Goal: Check status: Check status

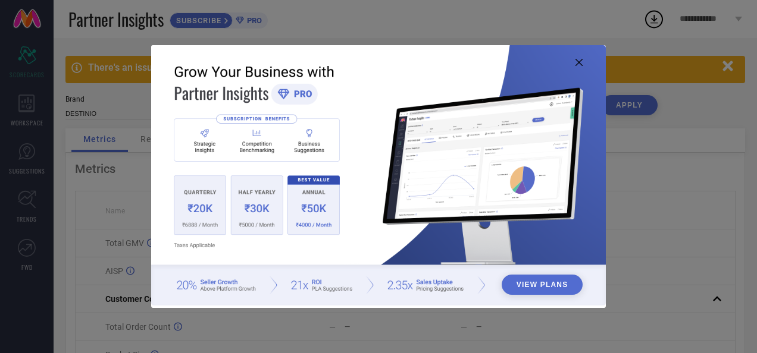
click at [578, 58] on img at bounding box center [378, 175] width 454 height 261
click at [578, 64] on icon at bounding box center [578, 62] width 7 height 7
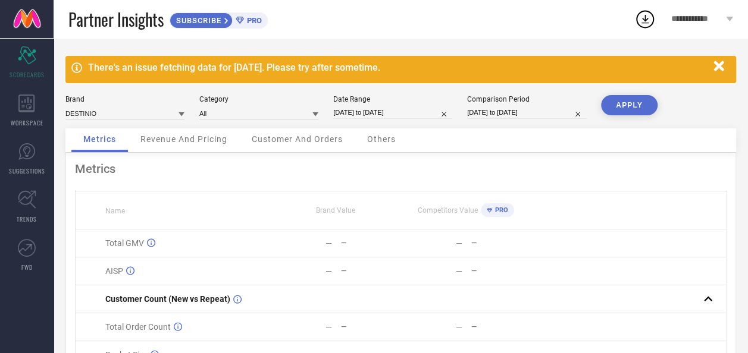
click at [357, 112] on input "[DATE] to [DATE]" at bounding box center [392, 112] width 119 height 12
select select "8"
select select "2025"
select select "9"
select select "2025"
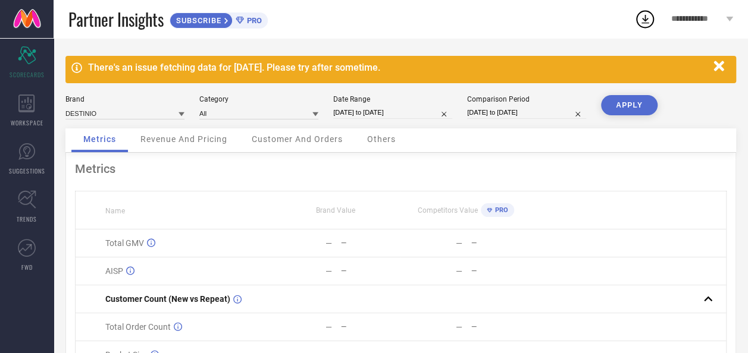
click at [640, 106] on button "APPLY" at bounding box center [629, 105] width 57 height 20
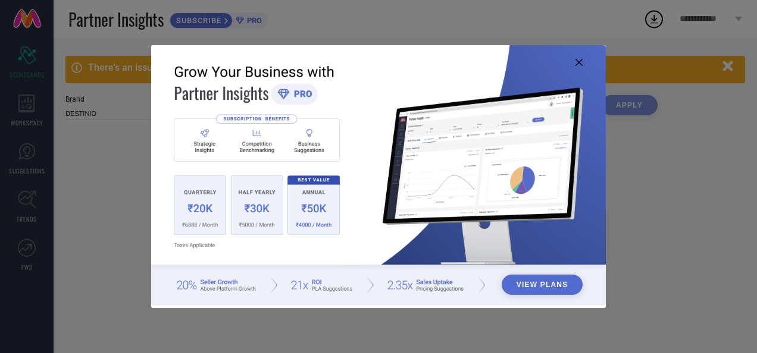
type input "All"
click at [577, 62] on icon at bounding box center [578, 62] width 7 height 7
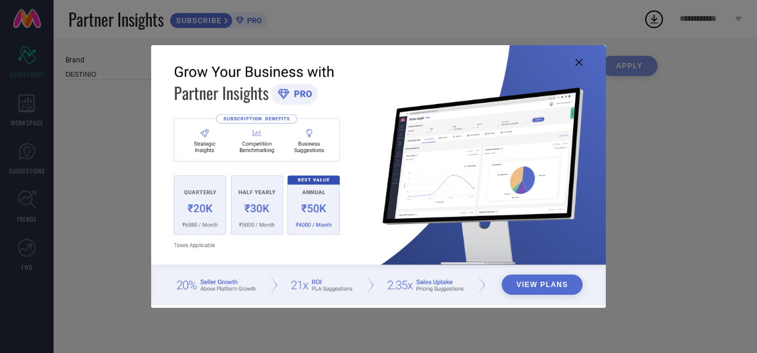
type input "All"
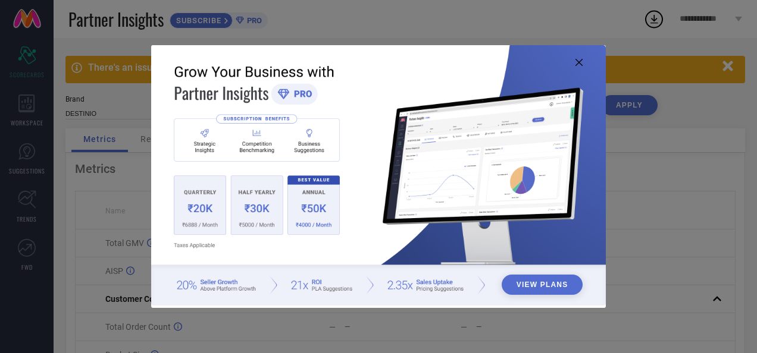
click at [578, 64] on icon at bounding box center [578, 62] width 7 height 7
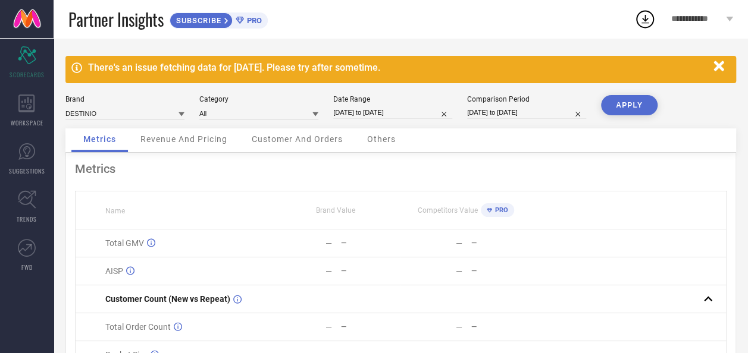
click at [623, 102] on button "APPLY" at bounding box center [629, 105] width 57 height 20
select select "8"
select select "2025"
select select "9"
select select "2025"
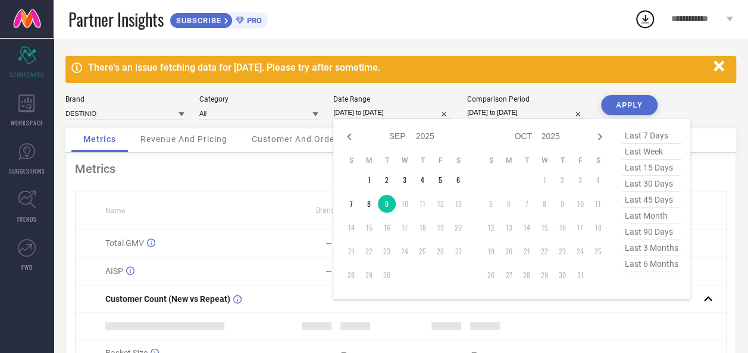
click at [359, 113] on input "[DATE] to [DATE]" at bounding box center [392, 112] width 119 height 12
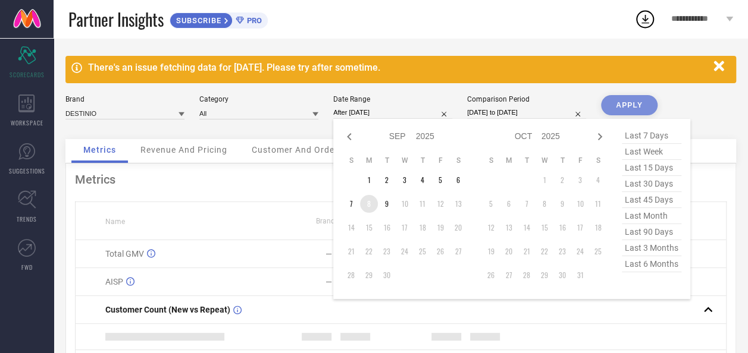
click at [369, 205] on td "8" at bounding box center [369, 204] width 18 height 18
type input "08-09-2025 to 08-09-2025"
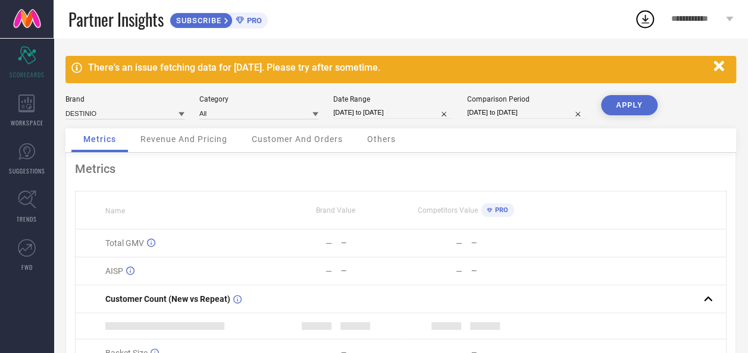
click at [637, 104] on button "APPLY" at bounding box center [629, 105] width 57 height 20
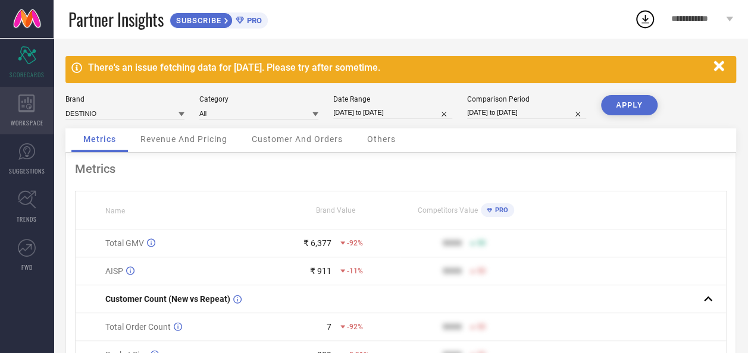
click at [24, 111] on icon at bounding box center [26, 104] width 16 height 18
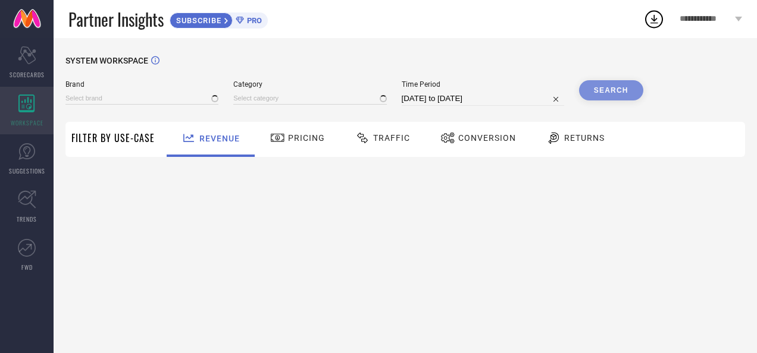
type input "DESTINIO"
type input "All"
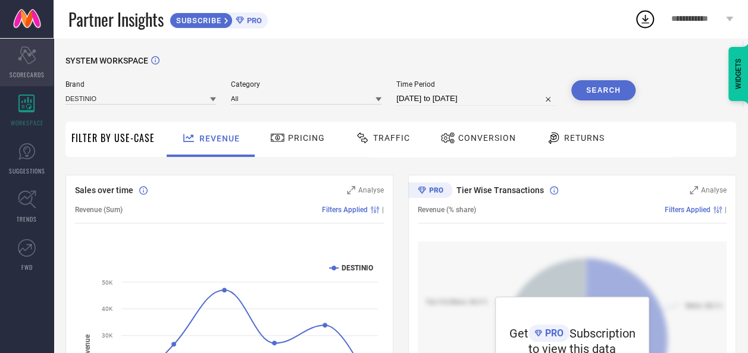
click at [20, 54] on icon "Scorecard" at bounding box center [27, 55] width 18 height 18
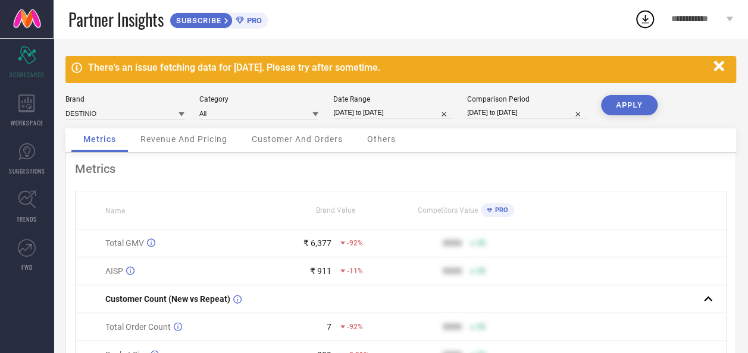
select select "8"
select select "2025"
select select "9"
select select "2025"
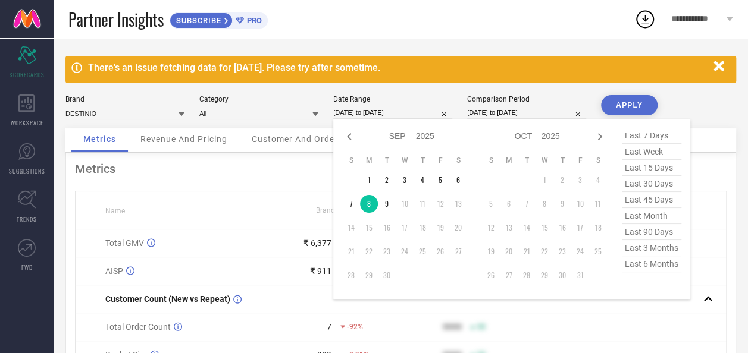
click at [389, 108] on input "08-09-2025 to 08-09-2025" at bounding box center [392, 112] width 119 height 12
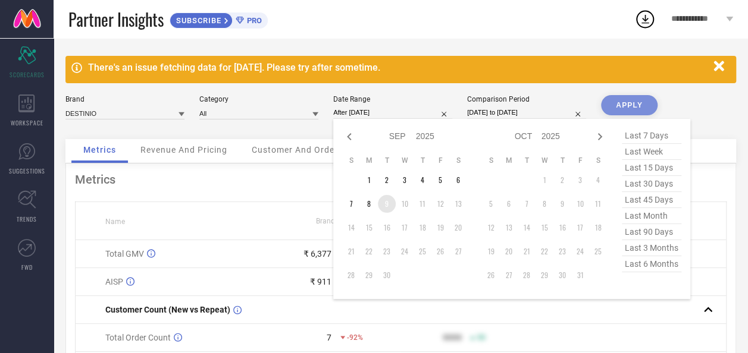
click at [381, 199] on td "9" at bounding box center [387, 204] width 18 height 18
type input "[DATE] to [DATE]"
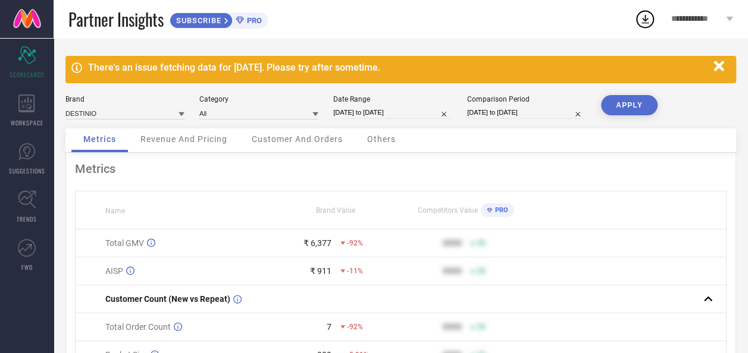
click at [633, 106] on button "APPLY" at bounding box center [629, 105] width 57 height 20
